Goal: Transaction & Acquisition: Purchase product/service

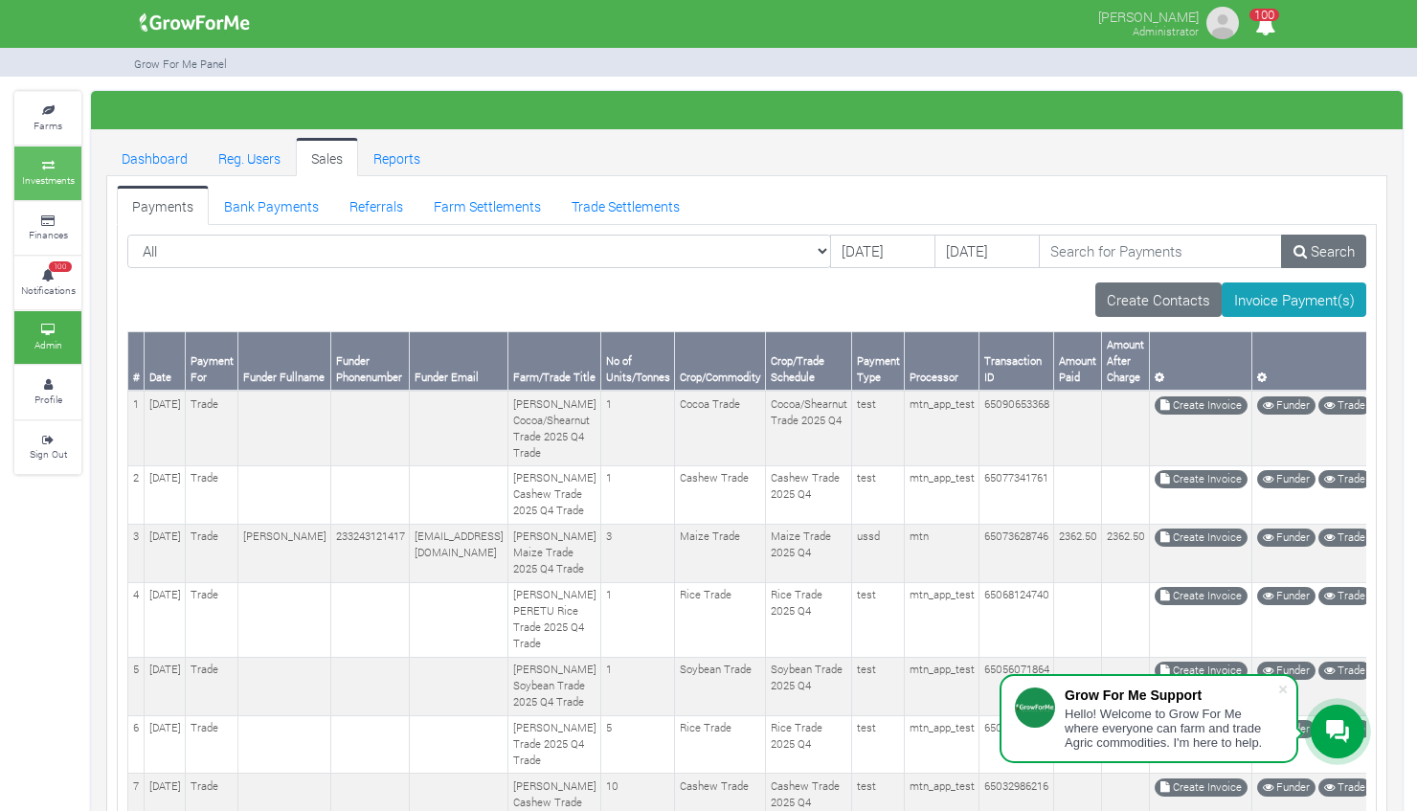
click at [55, 152] on link "Investments" at bounding box center [47, 173] width 67 height 53
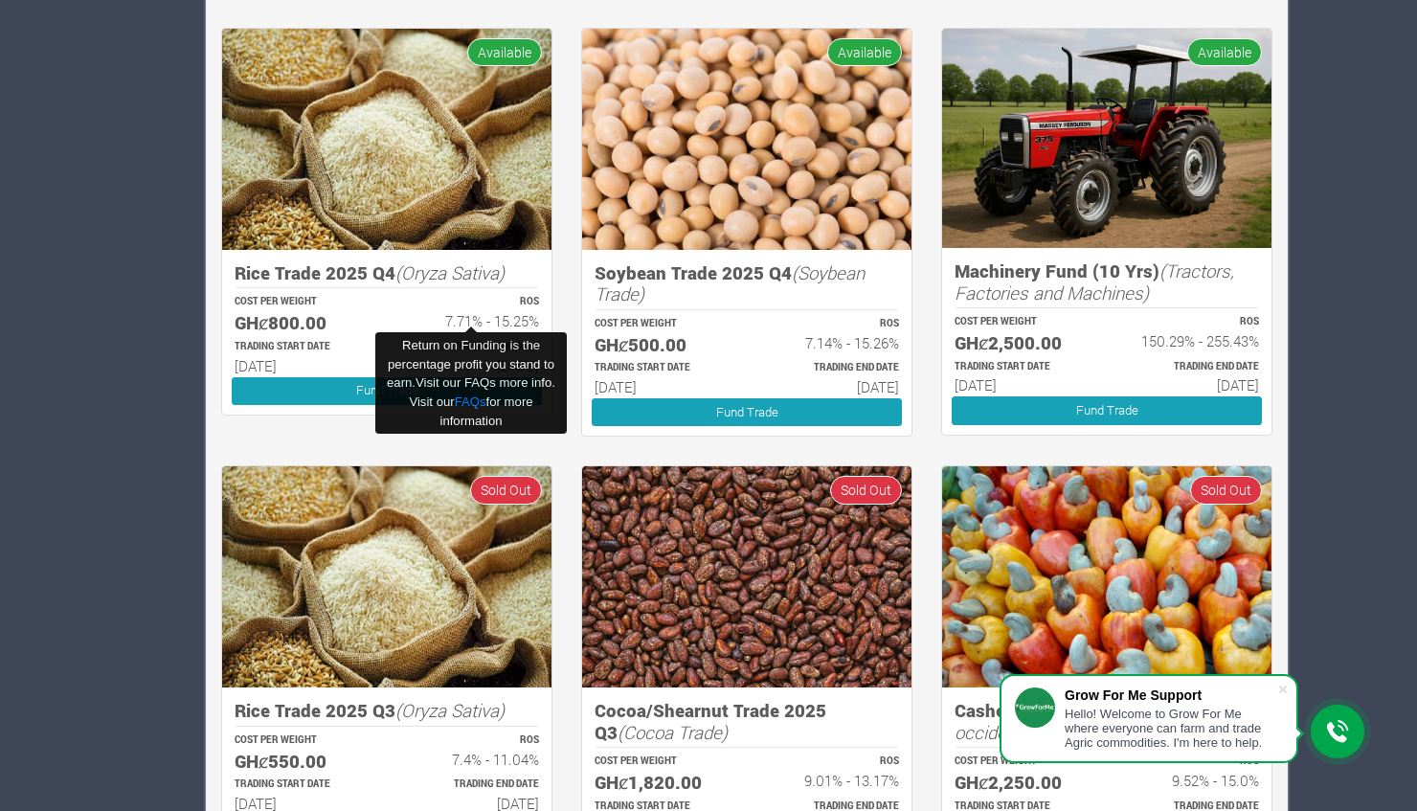
scroll to position [2034, 0]
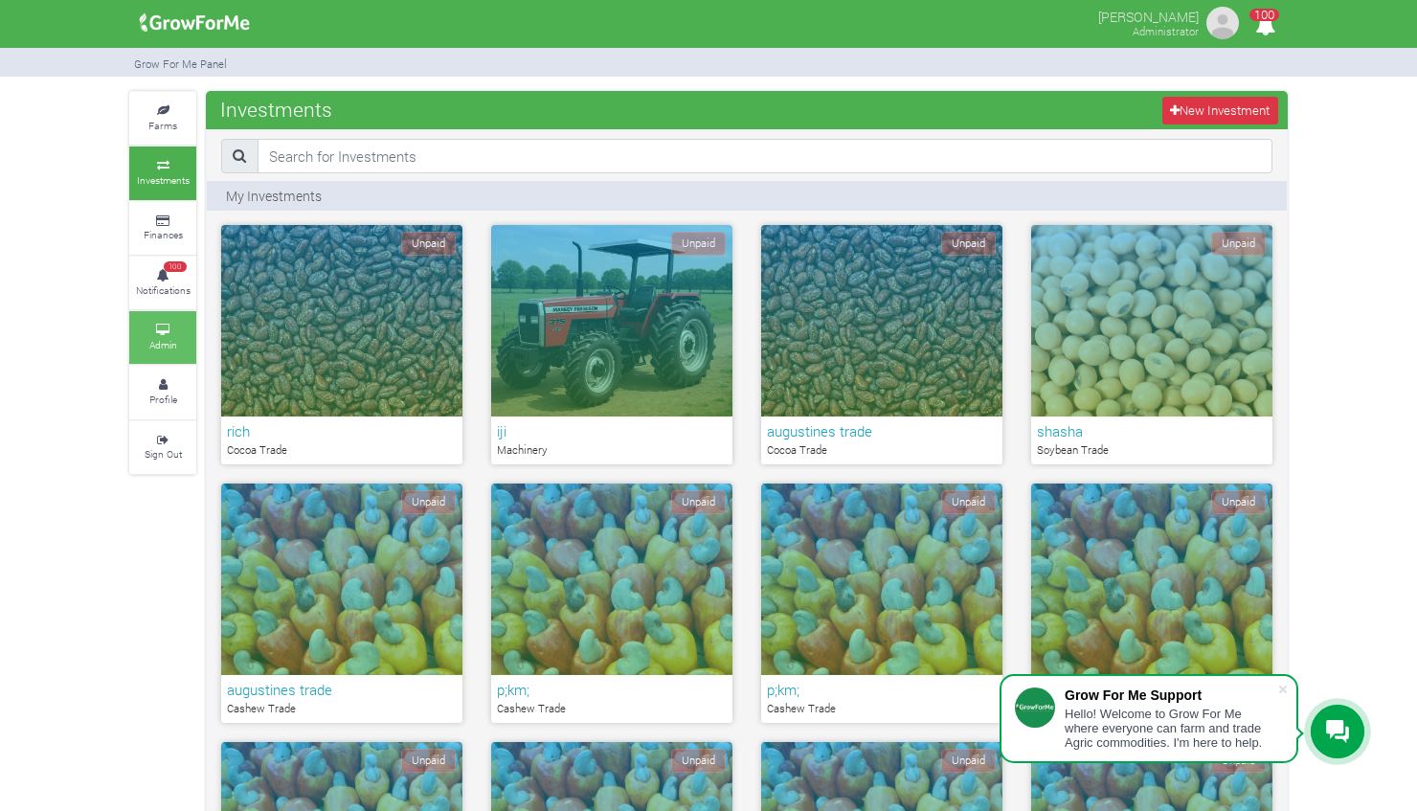
click at [192, 329] on link "Admin" at bounding box center [162, 337] width 67 height 53
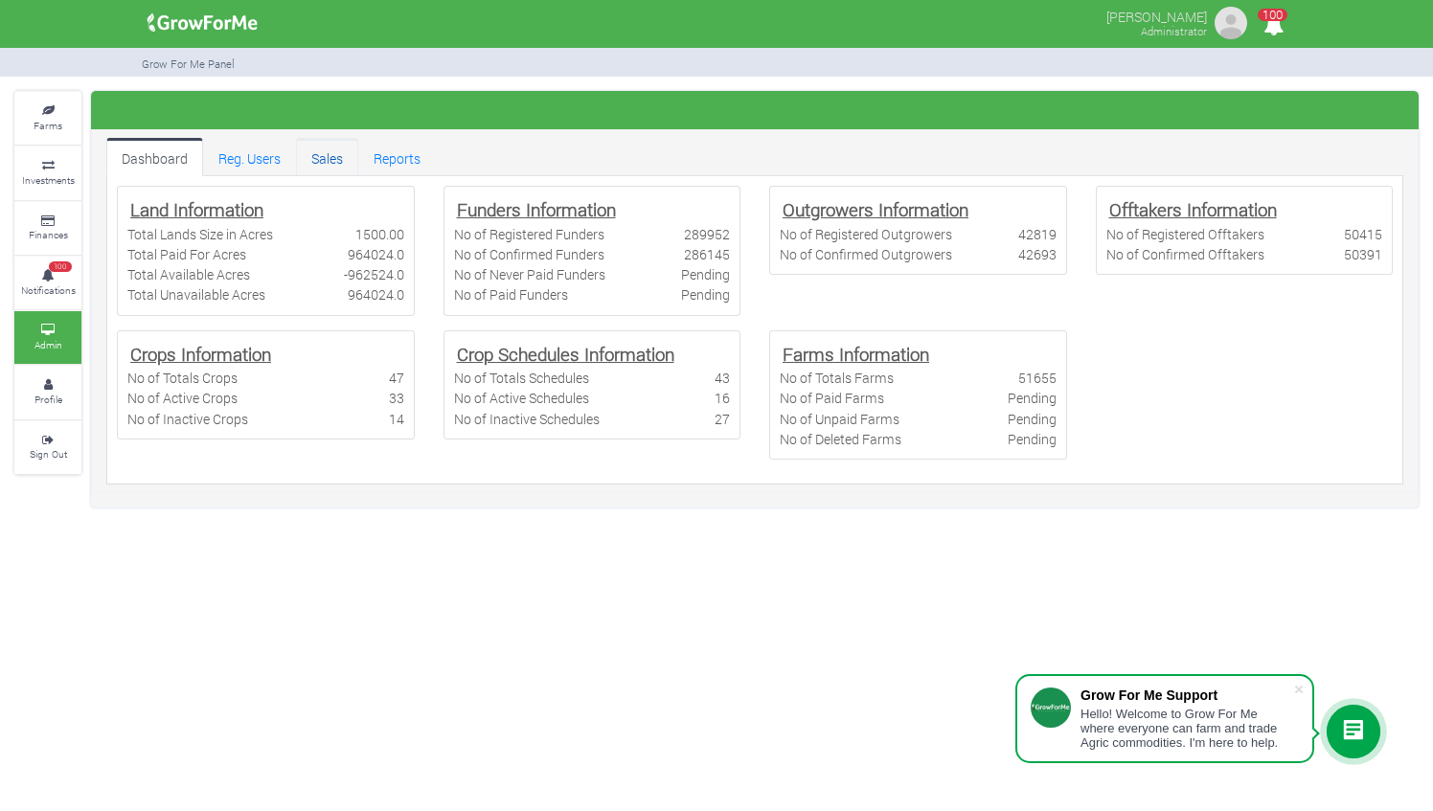
click at [335, 157] on link "Sales" at bounding box center [327, 157] width 62 height 38
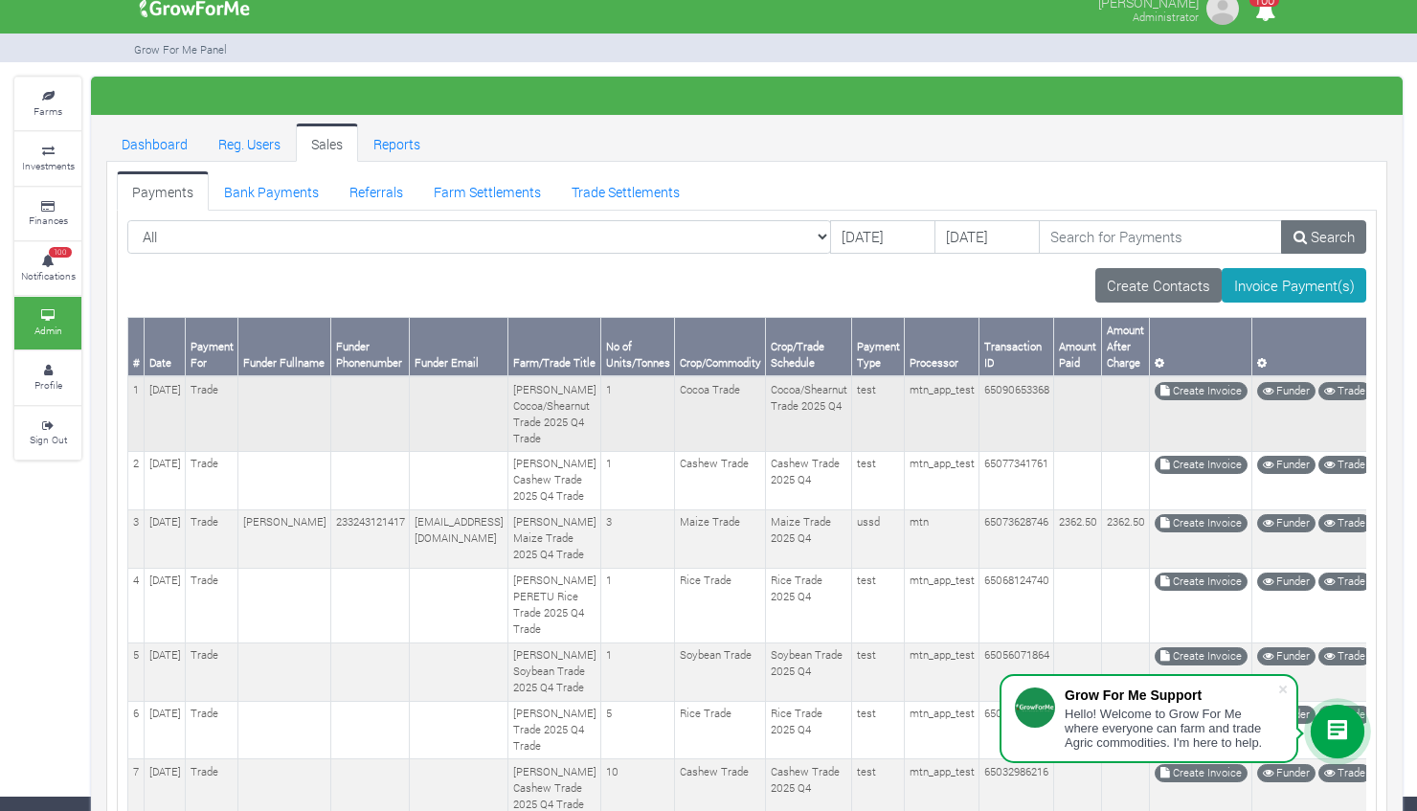
scroll to position [15, 0]
click at [292, 186] on link "Bank Payments" at bounding box center [271, 189] width 125 height 38
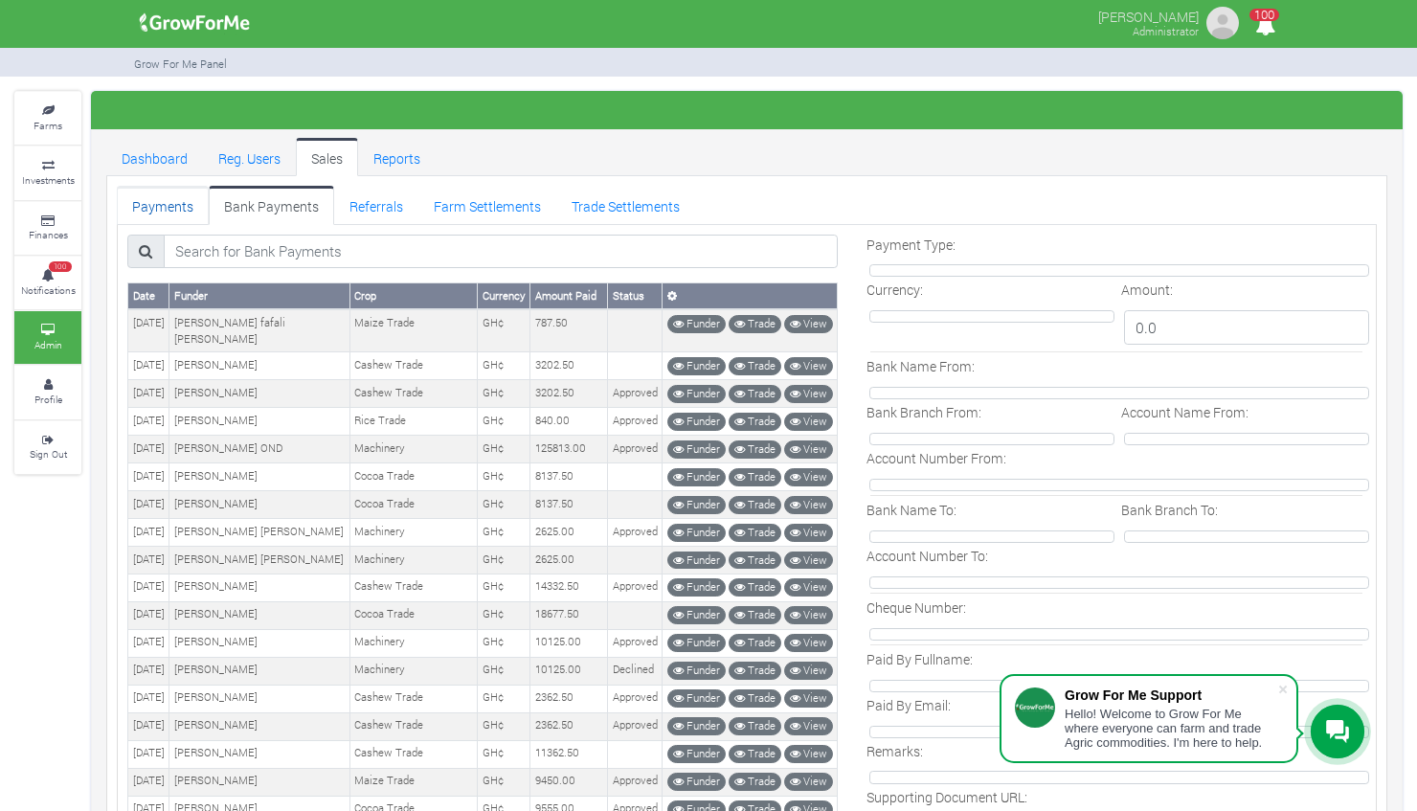
click at [186, 207] on link "Payments" at bounding box center [163, 205] width 92 height 38
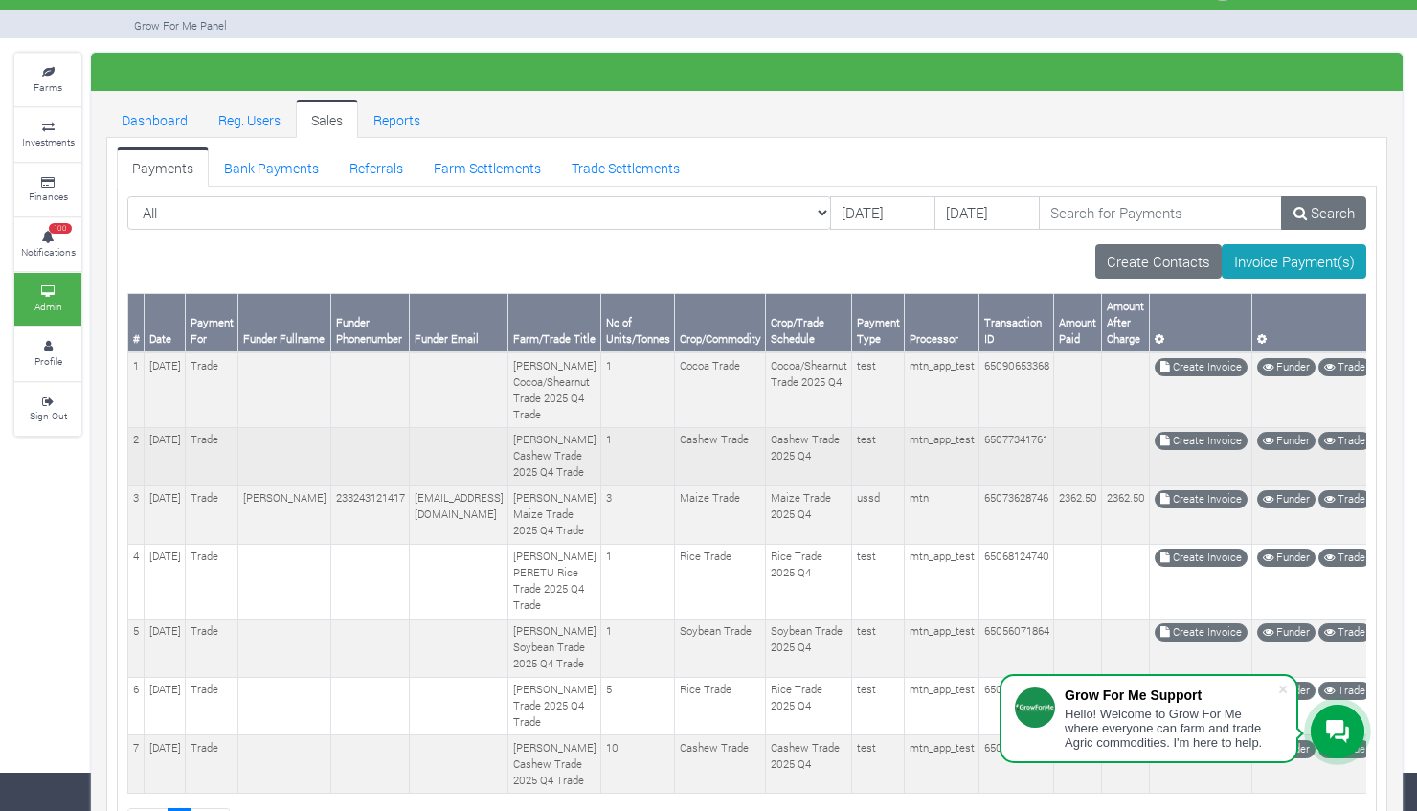
scroll to position [26, 0]
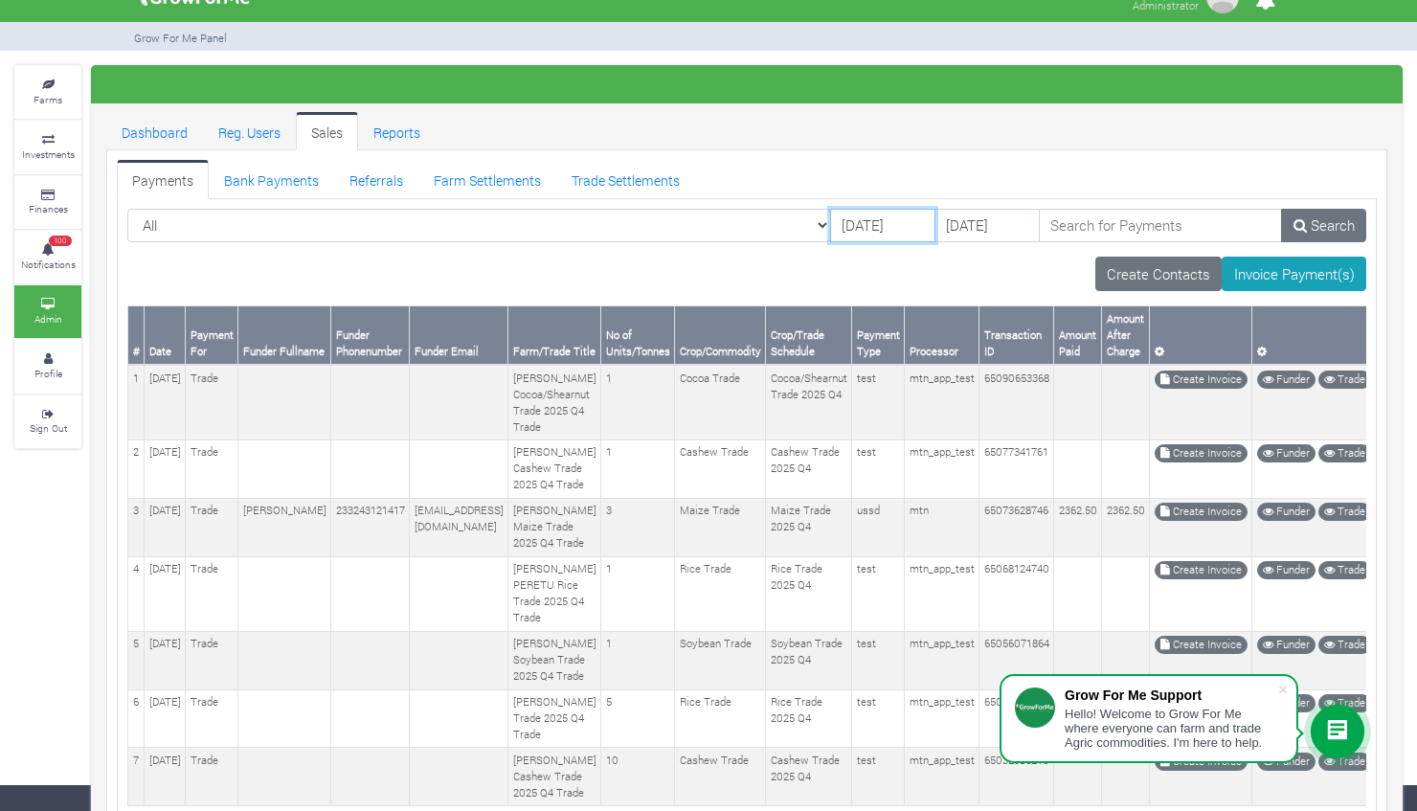
click at [830, 214] on input "16/09/2025" at bounding box center [882, 226] width 105 height 34
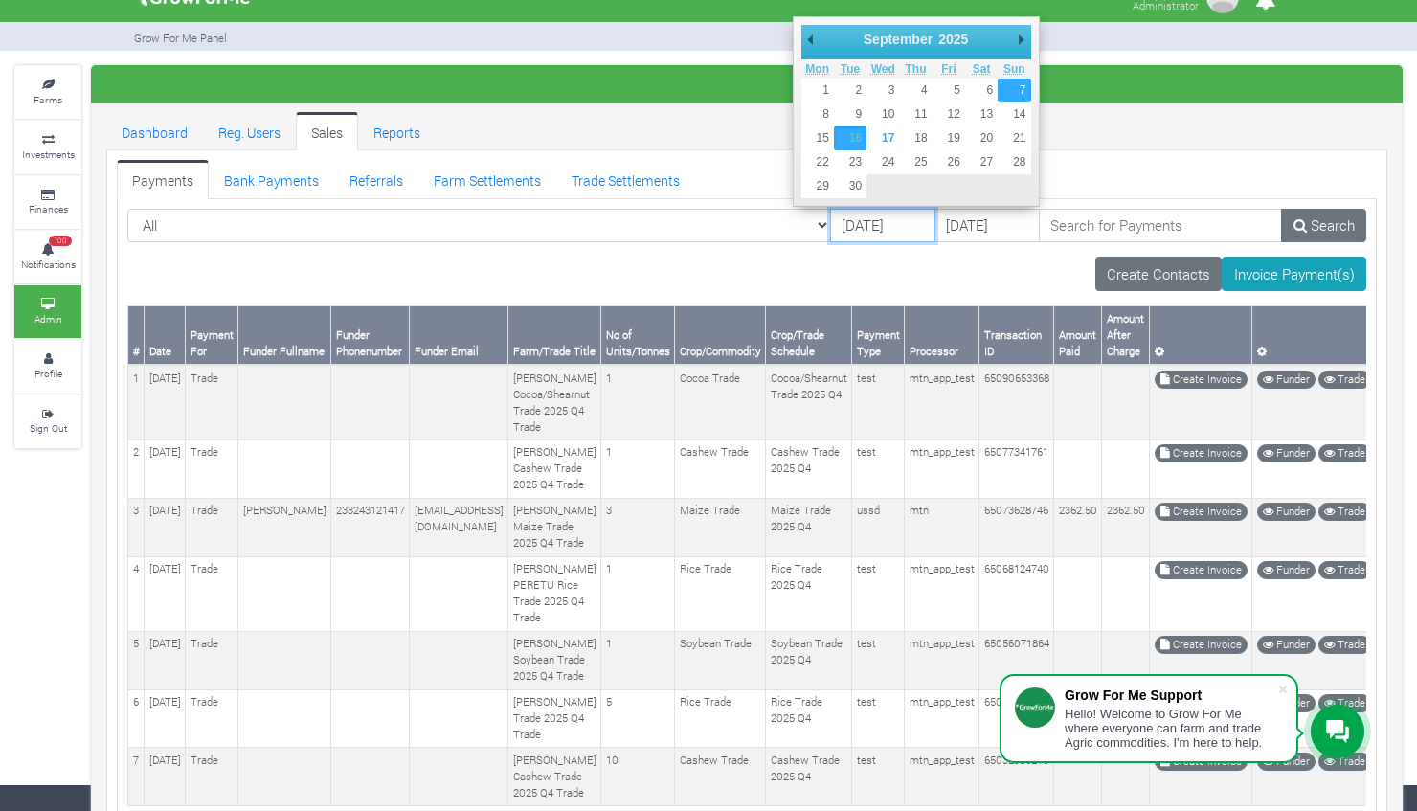
type input "07/09/2025"
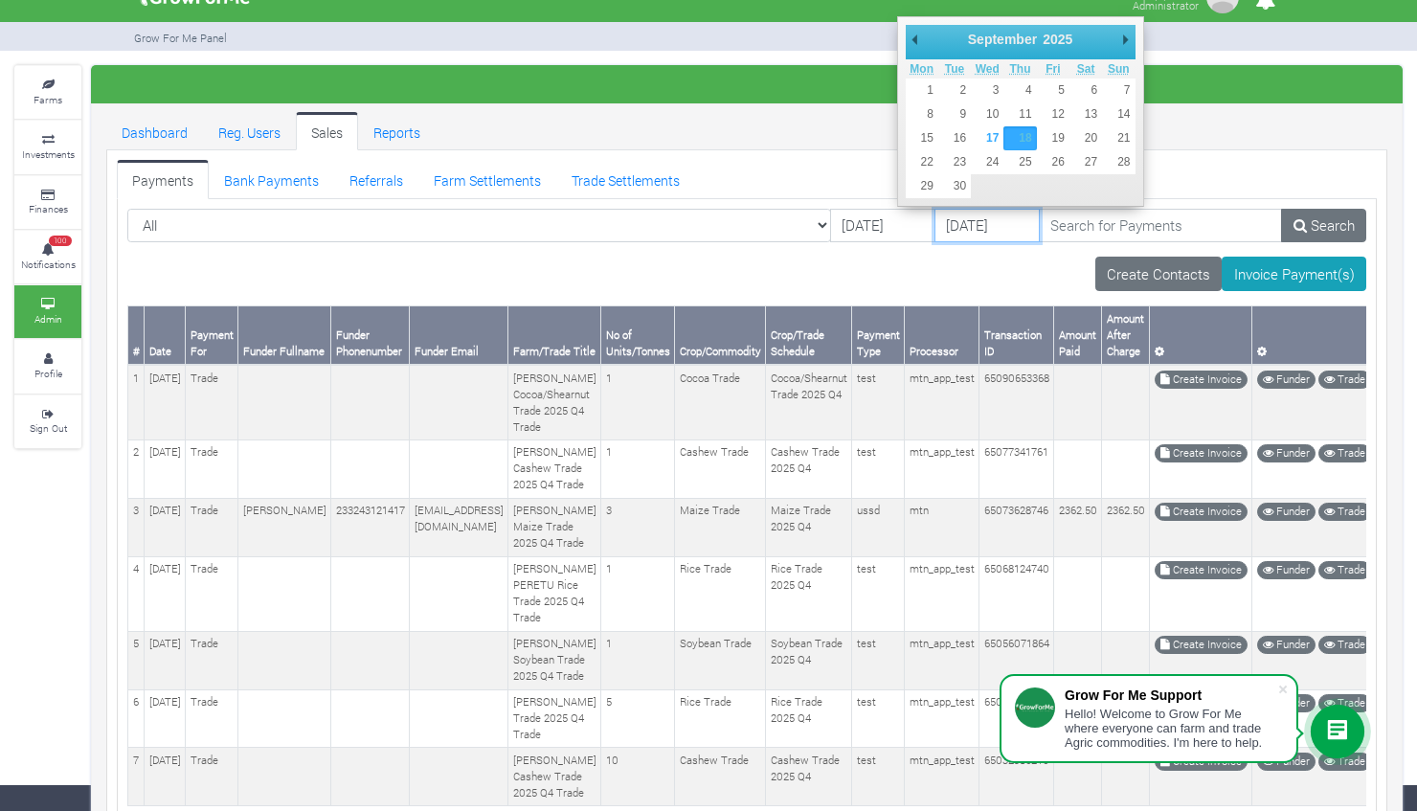
click at [935, 222] on input "18/09/2025" at bounding box center [987, 226] width 105 height 34
type input "08/09/2025"
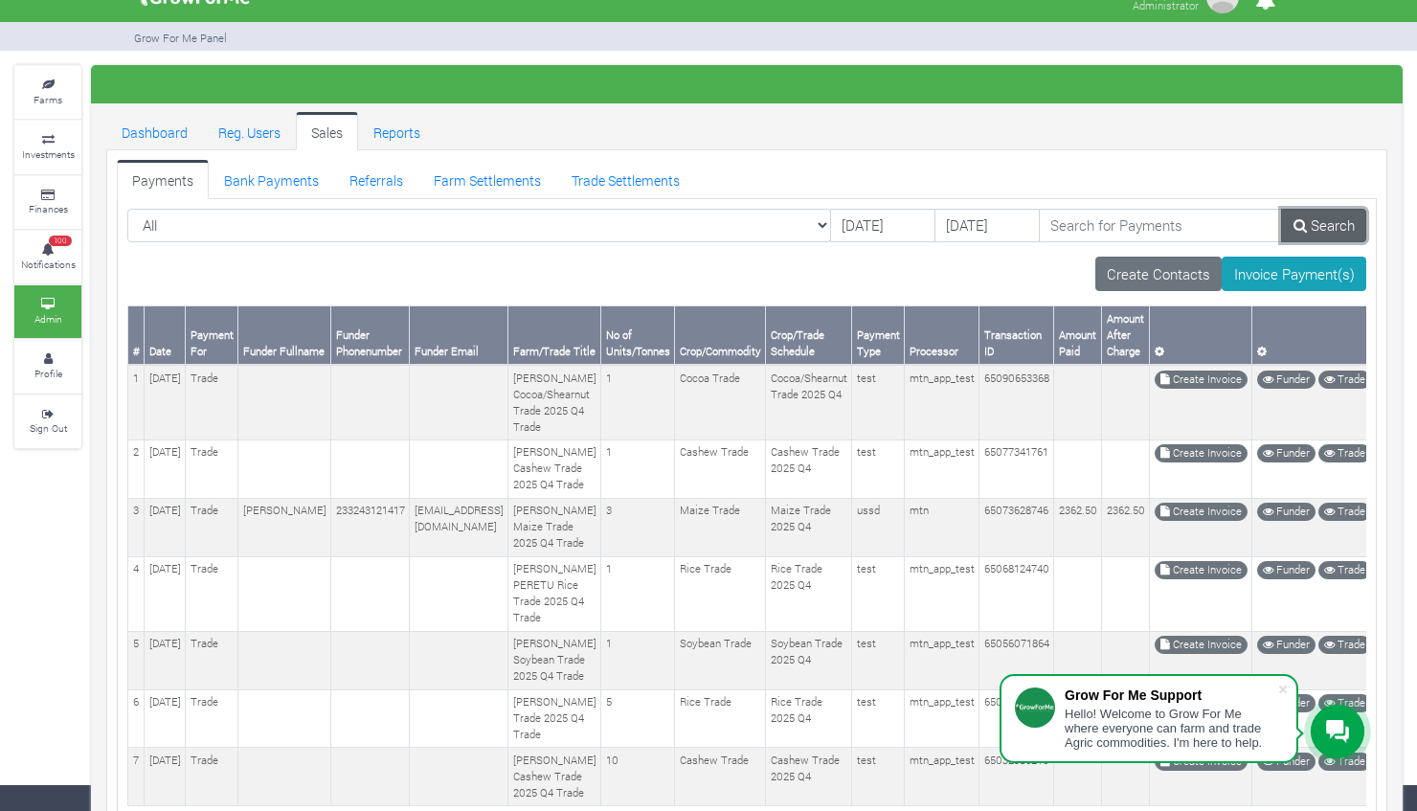
click at [1329, 230] on link "Search" at bounding box center [1323, 226] width 85 height 34
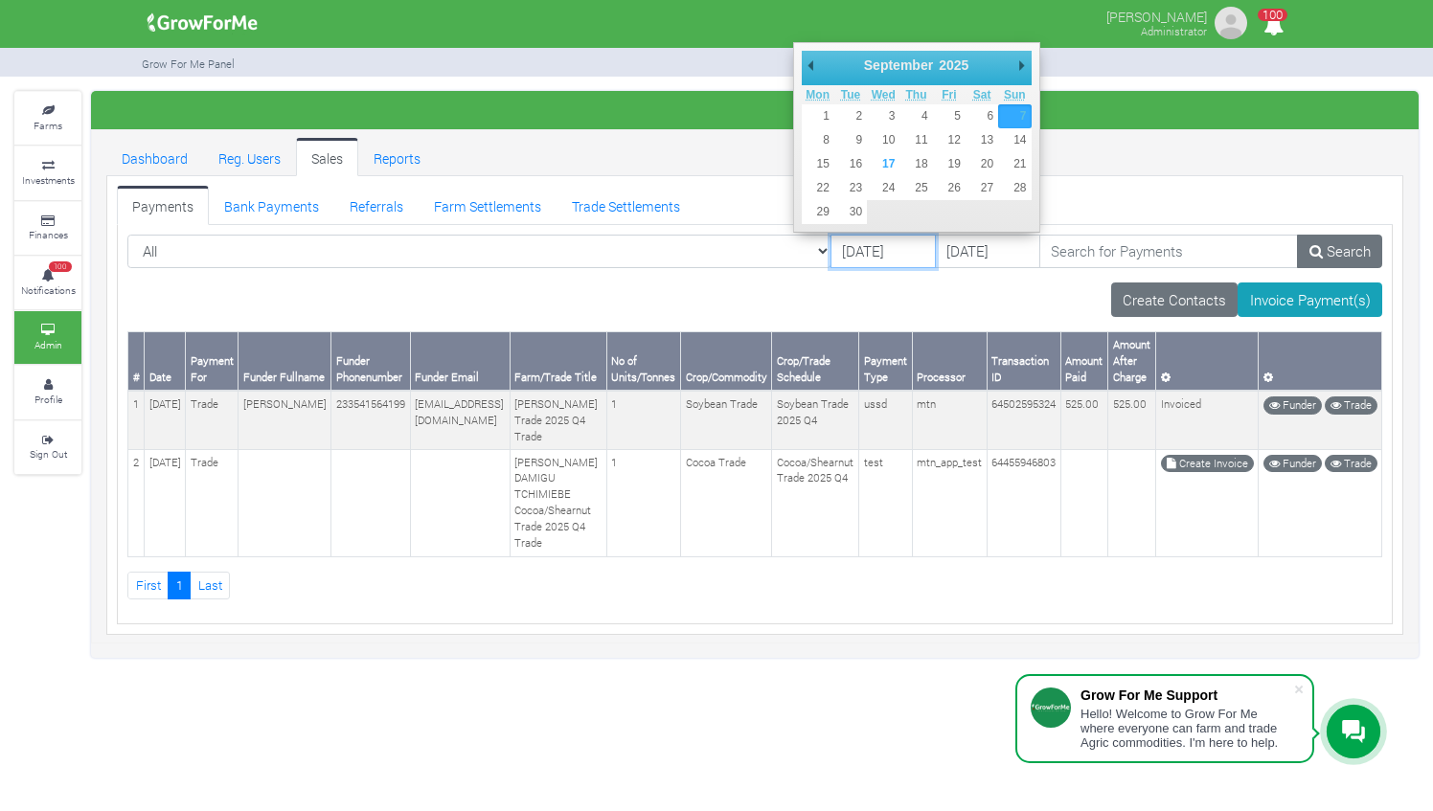
click at [830, 243] on input "[DATE]" at bounding box center [882, 252] width 105 height 34
click at [34, 140] on link "Farms" at bounding box center [47, 118] width 67 height 53
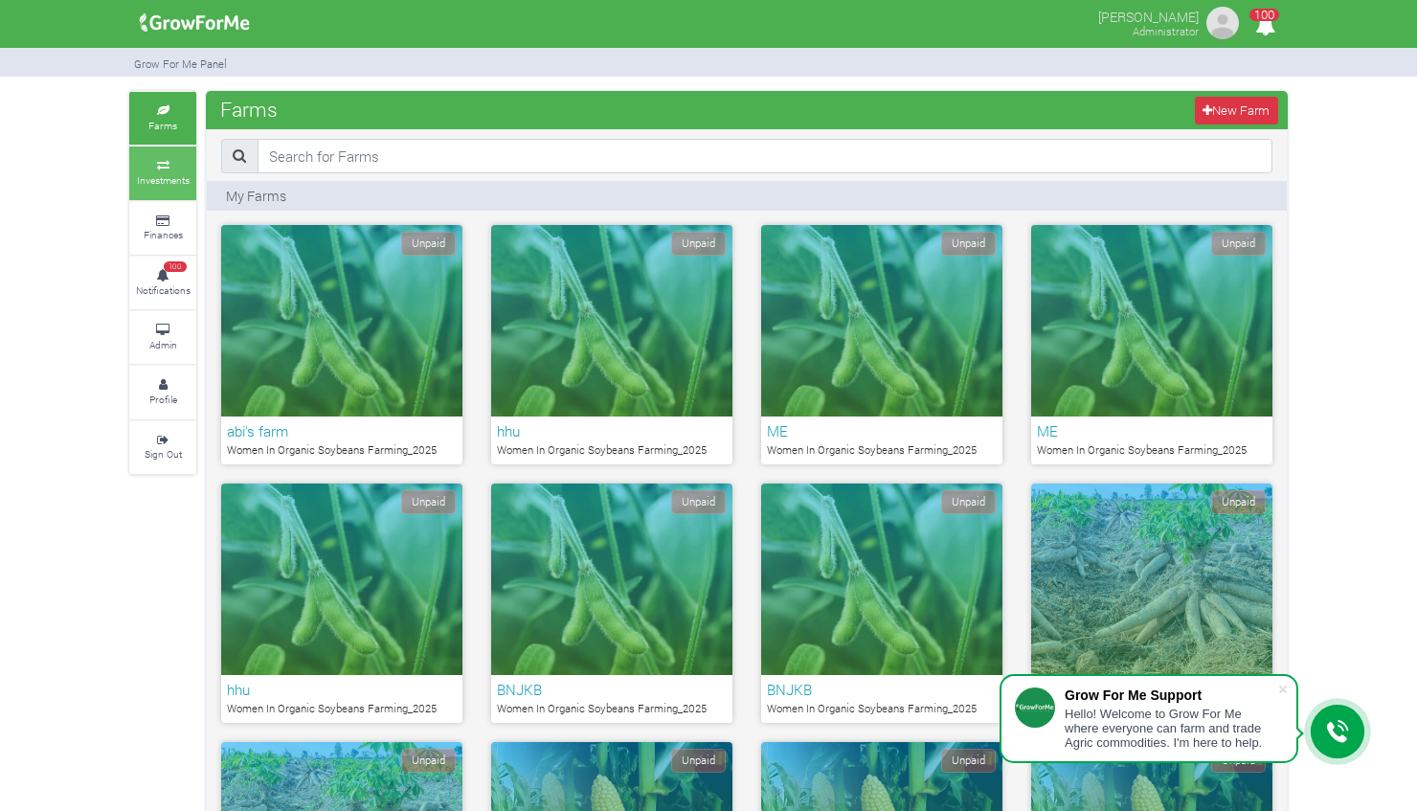
click at [155, 153] on link "Investments" at bounding box center [162, 173] width 67 height 53
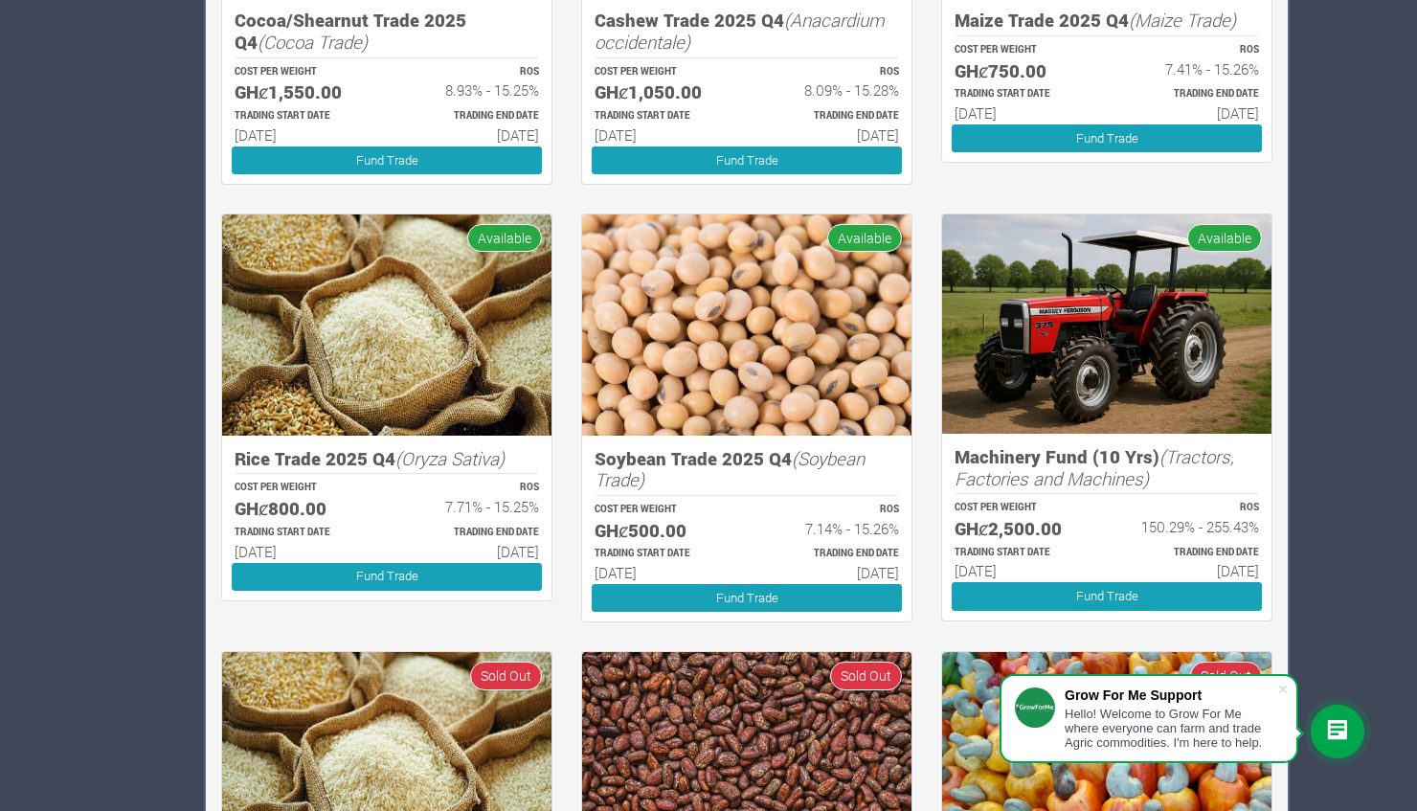
scroll to position [1841, 0]
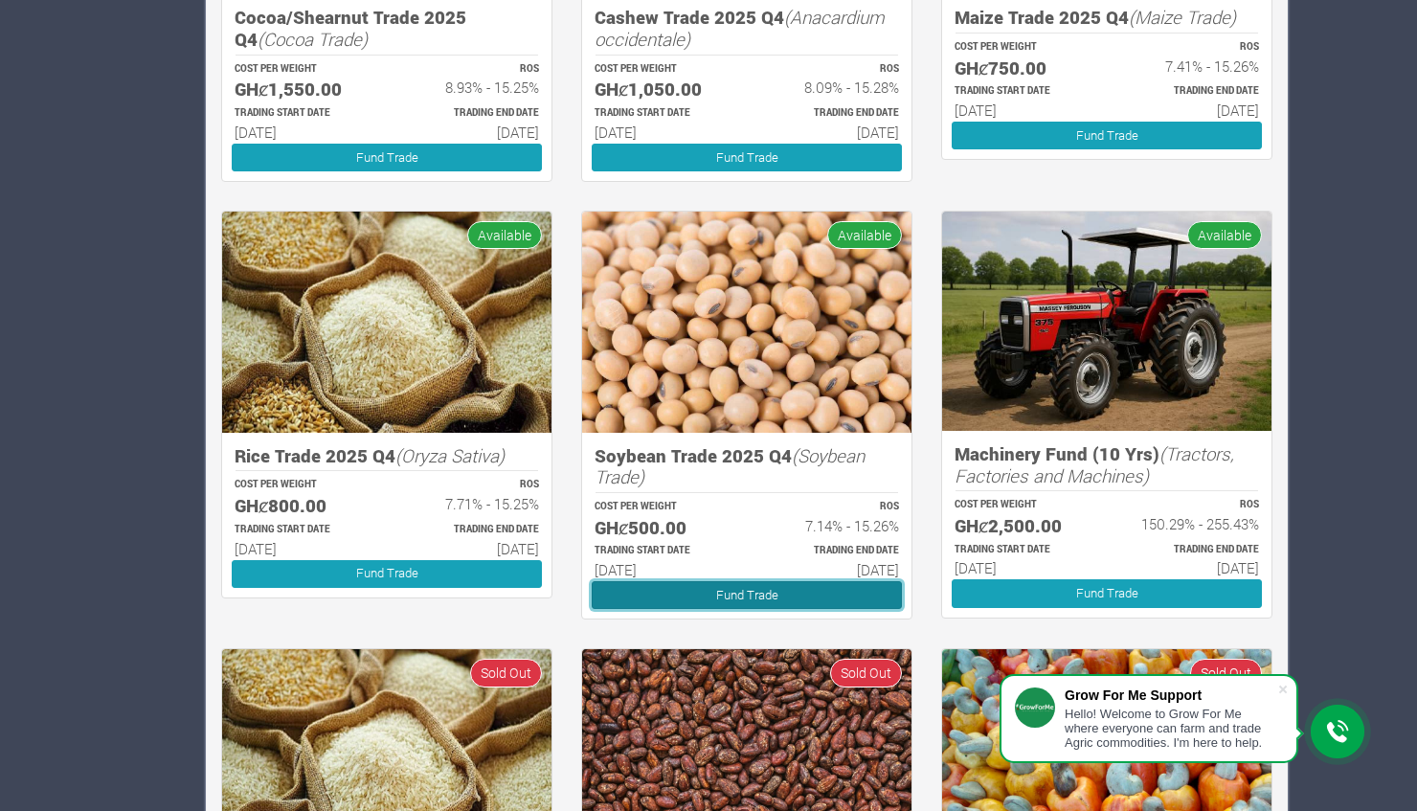
click at [745, 596] on link "Fund Trade" at bounding box center [747, 595] width 310 height 28
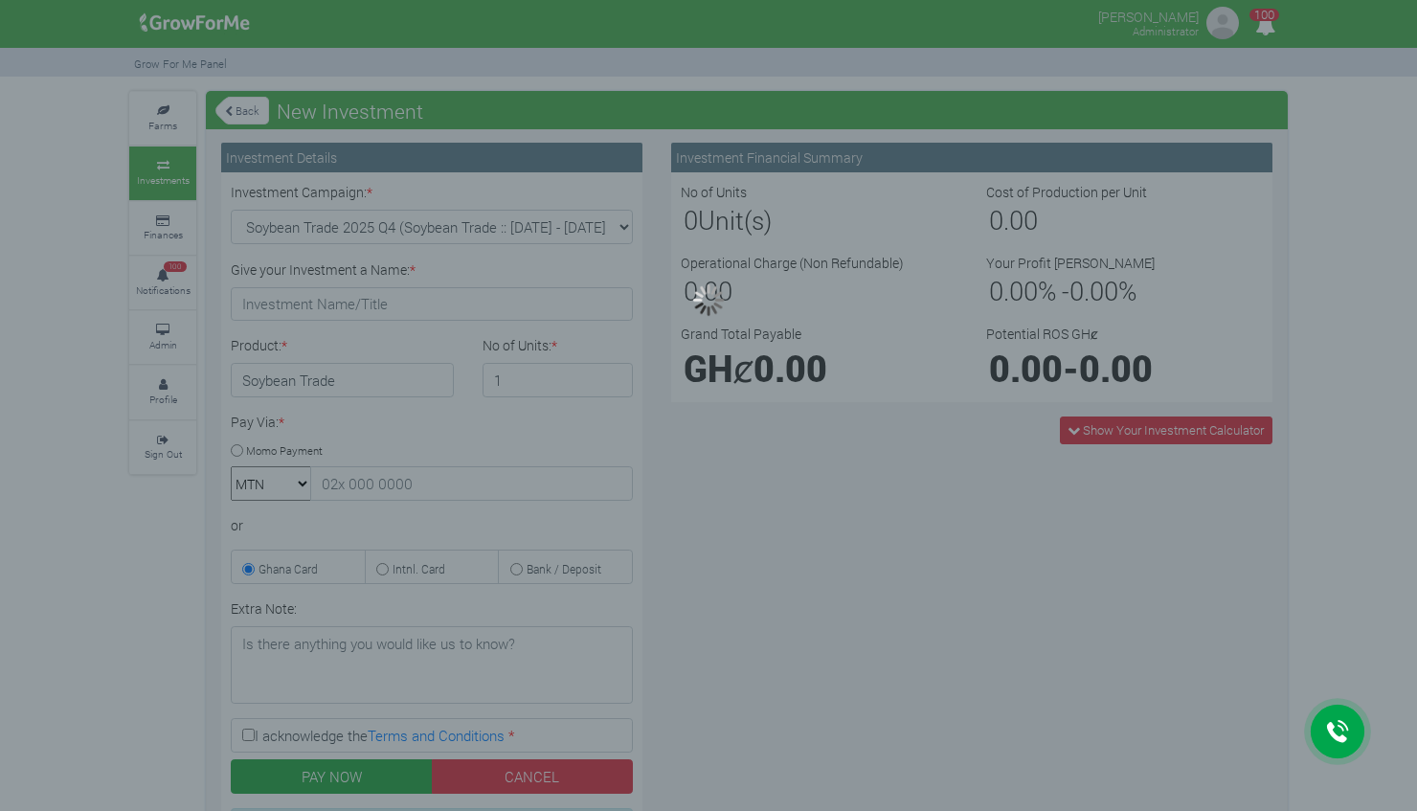
type input "1"
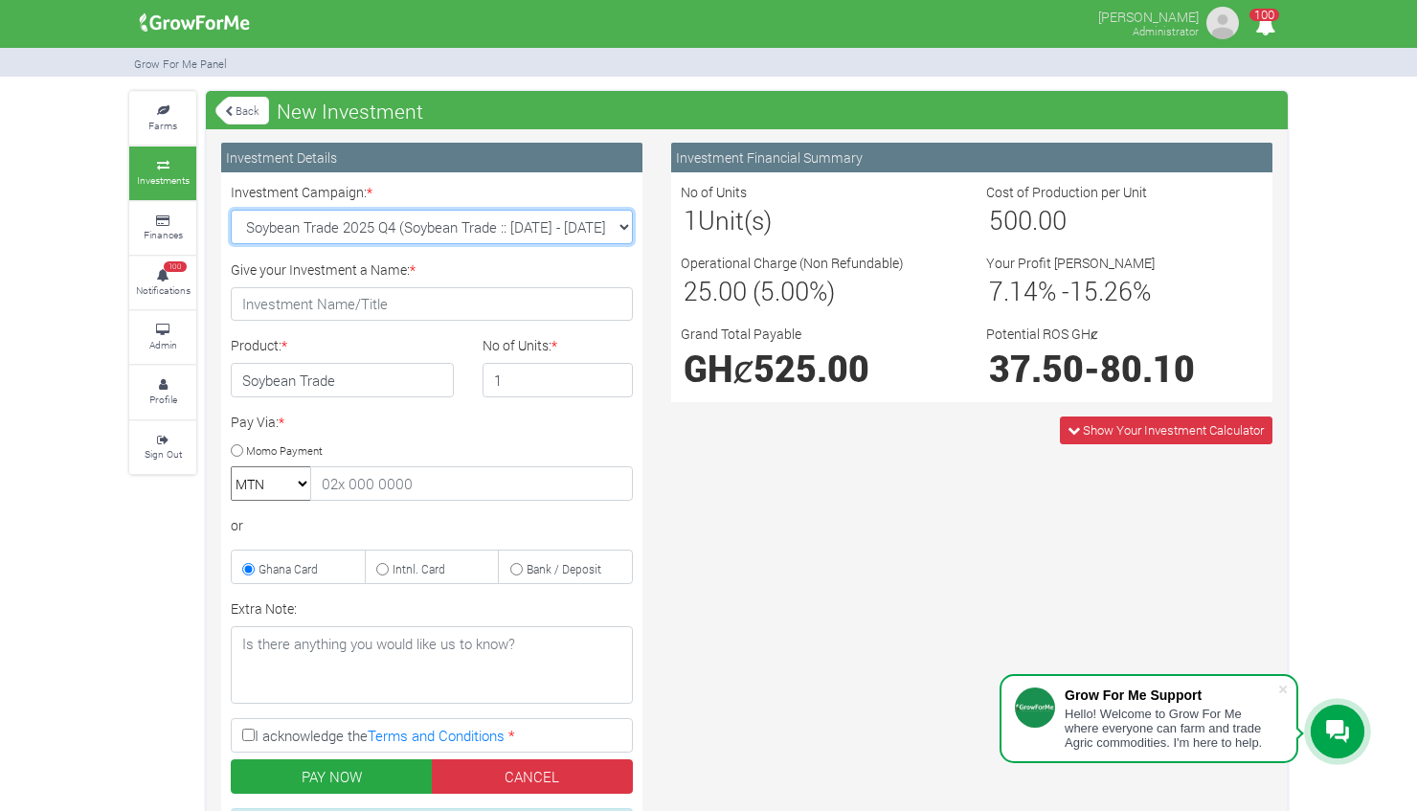
click at [621, 222] on select "Soybean Trade 2025 Q4 (Soybean Trade :: 01st Oct 2025 - 31st Mar 2026) Maize Tr…" at bounding box center [432, 227] width 402 height 34
select select "46"
click at [231, 210] on select "Soybean Trade 2025 Q4 (Soybean Trade :: 01st Oct 2025 - 31st Mar 2026) Maize Tr…" at bounding box center [432, 227] width 402 height 34
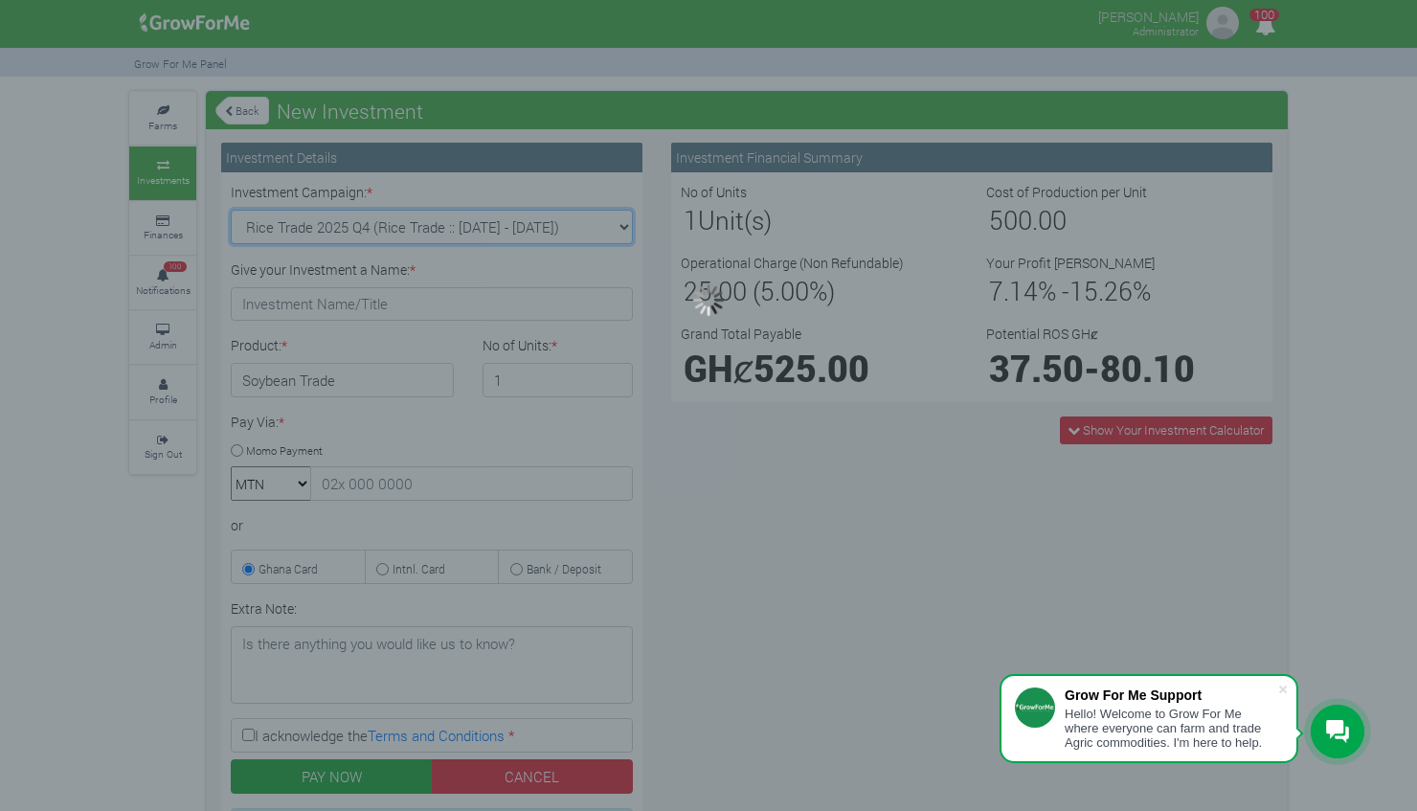
type input "1"
